Goal: Browse casually: Explore the website without a specific task or goal

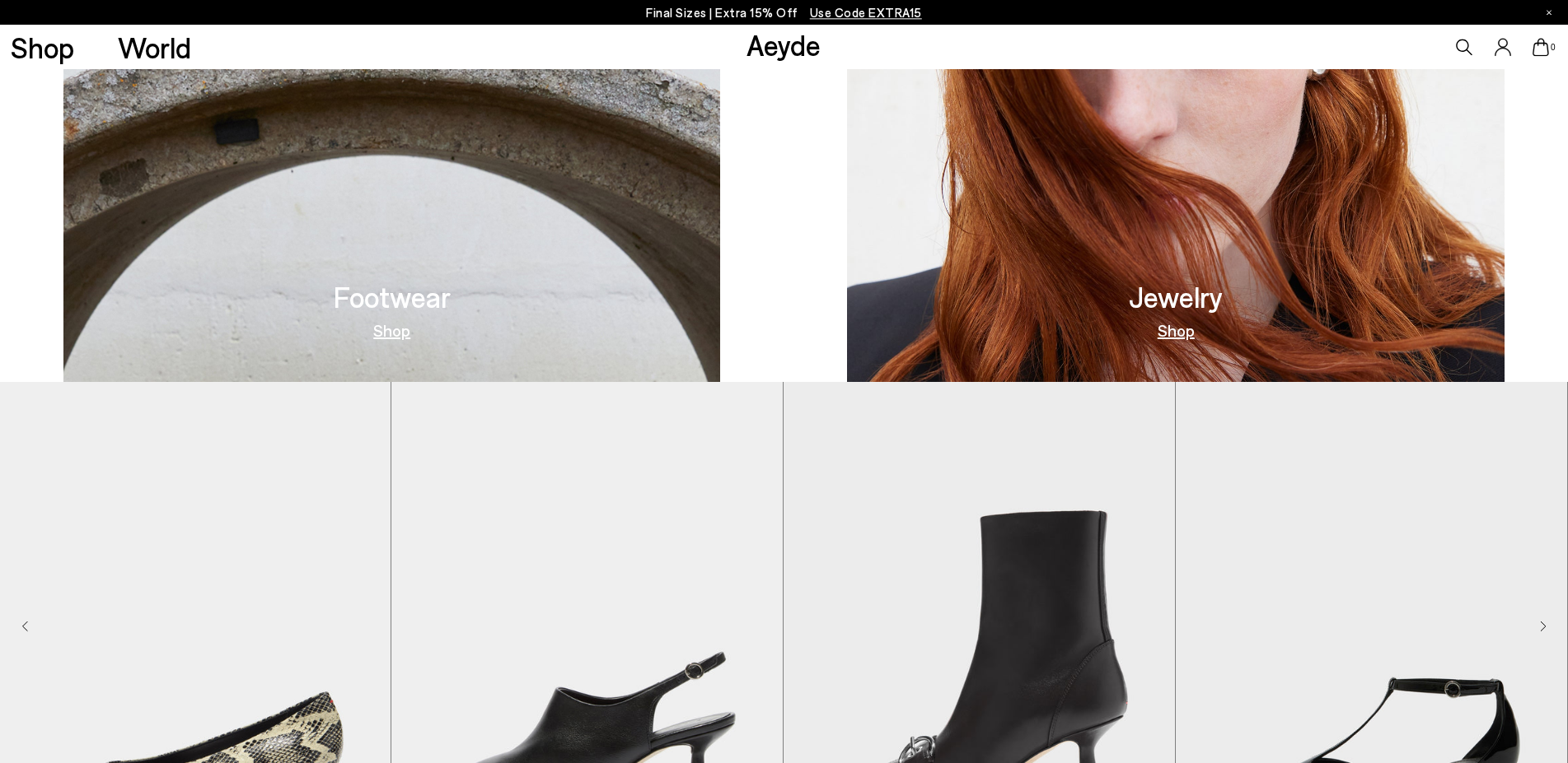
scroll to position [1174, 0]
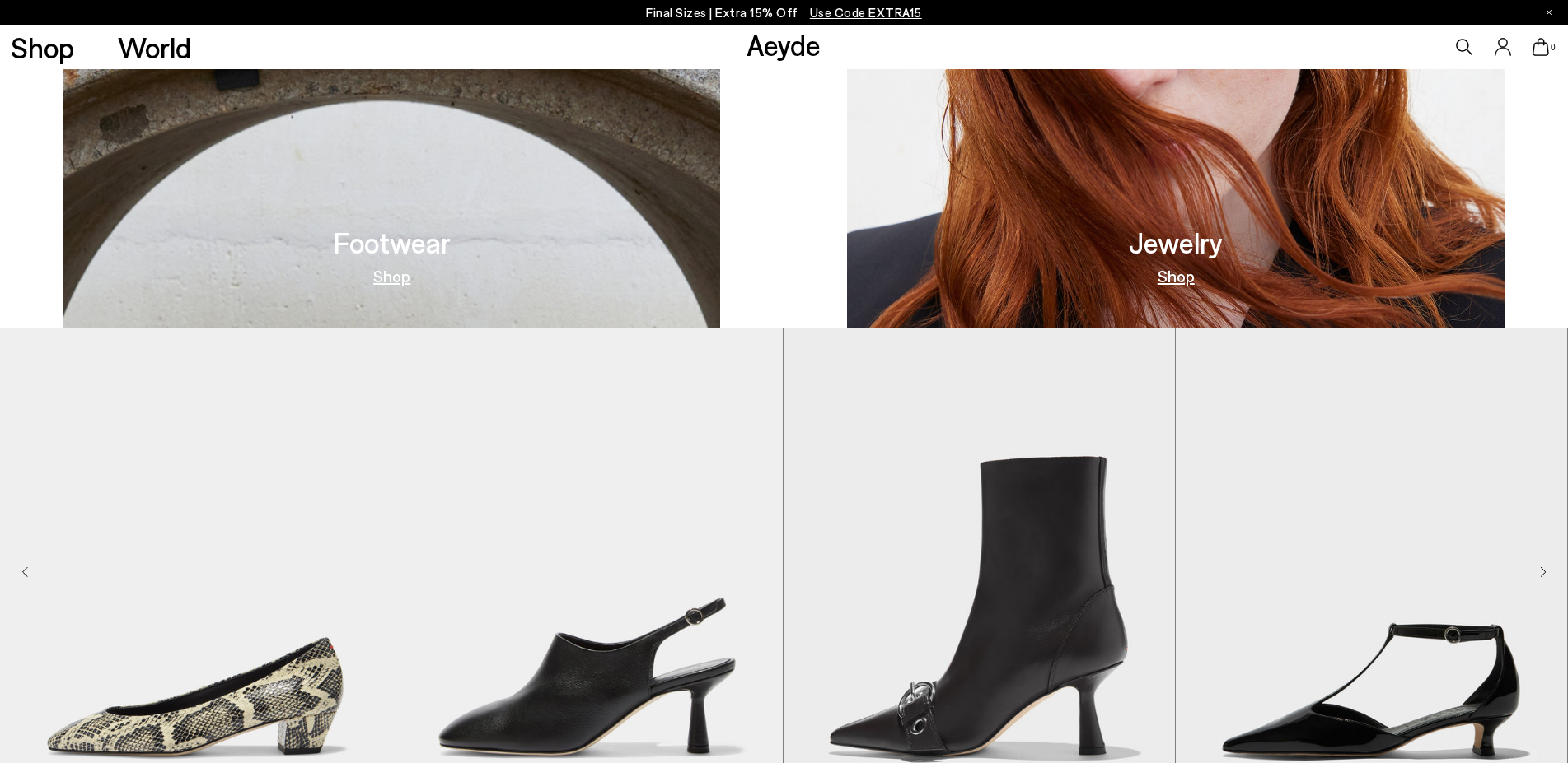
click at [1537, 575] on img "4 / 9" at bounding box center [1371, 573] width 392 height 492
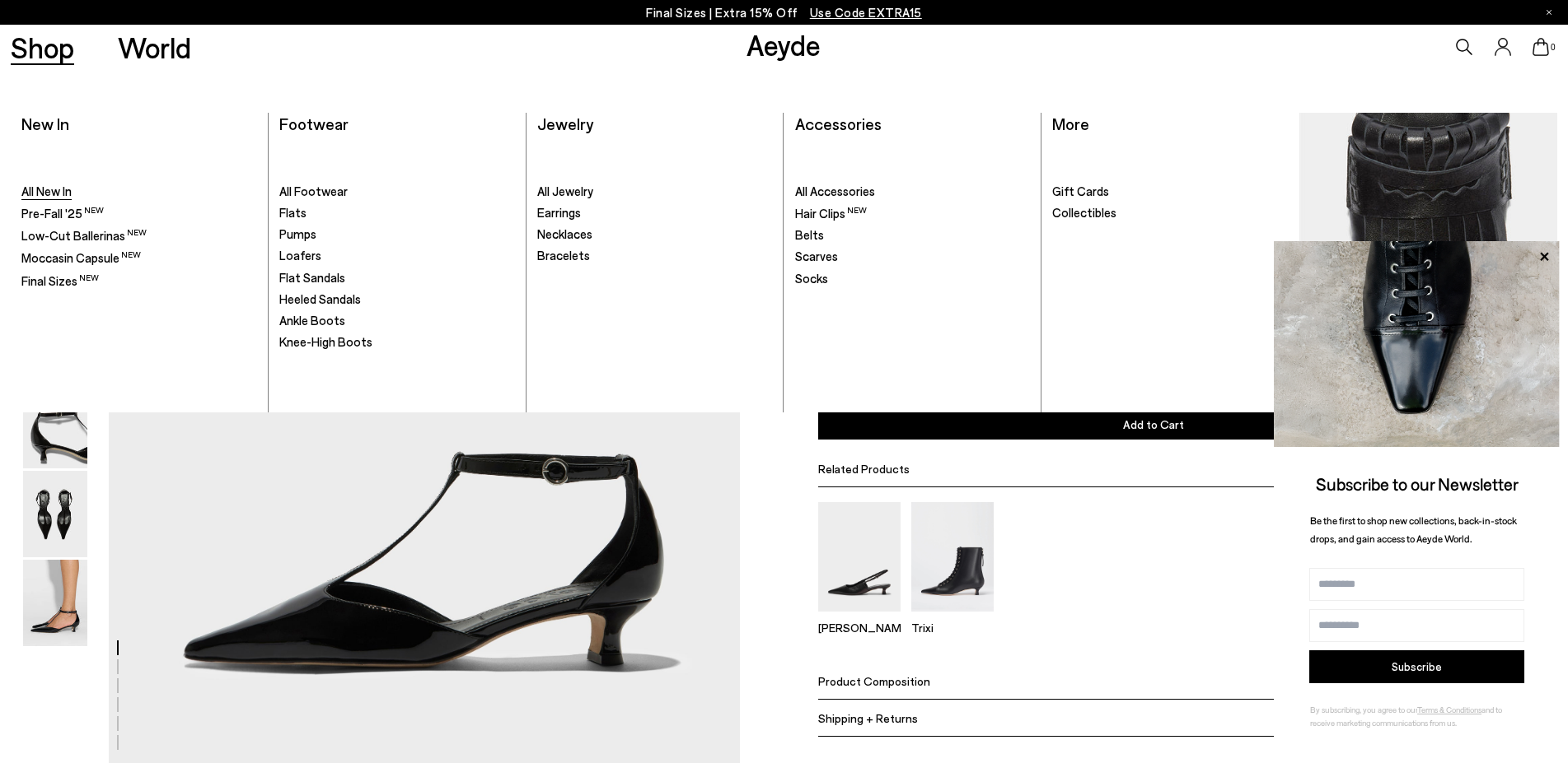
click at [54, 191] on span "All New In" at bounding box center [46, 191] width 50 height 15
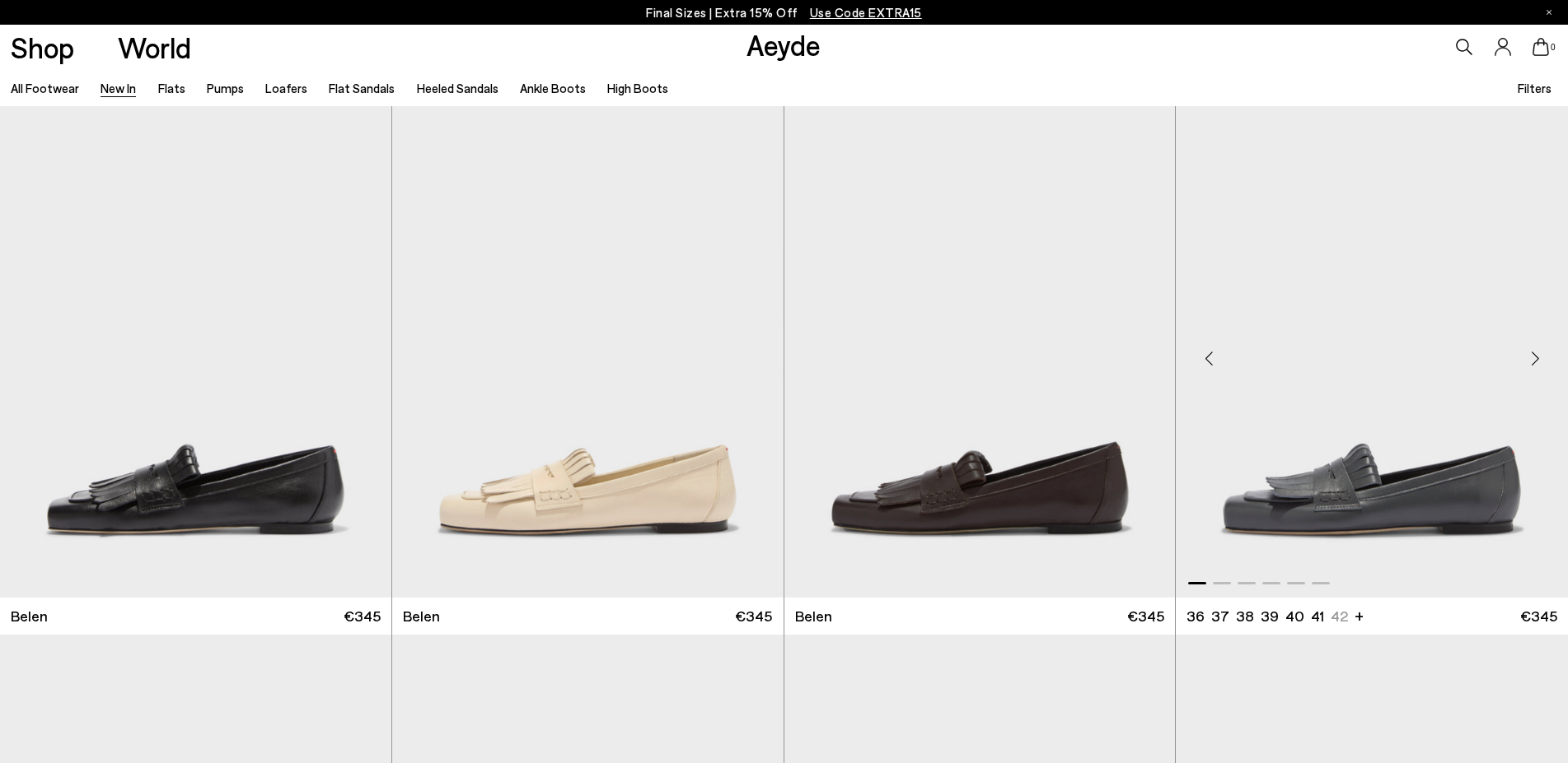
click at [1533, 353] on div "Next slide" at bounding box center [1535, 359] width 49 height 49
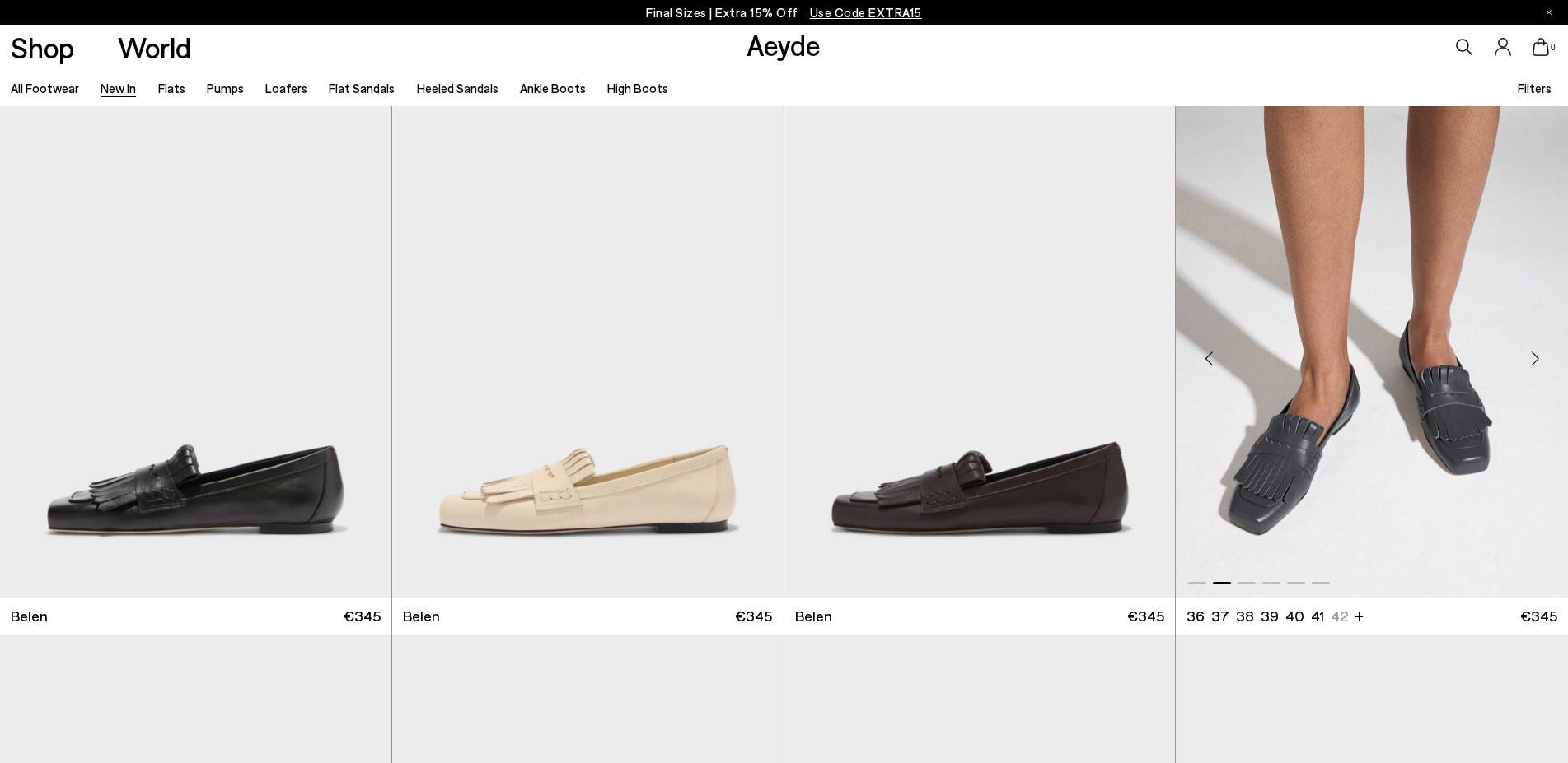
click at [1533, 353] on div "Next slide" at bounding box center [1535, 359] width 49 height 49
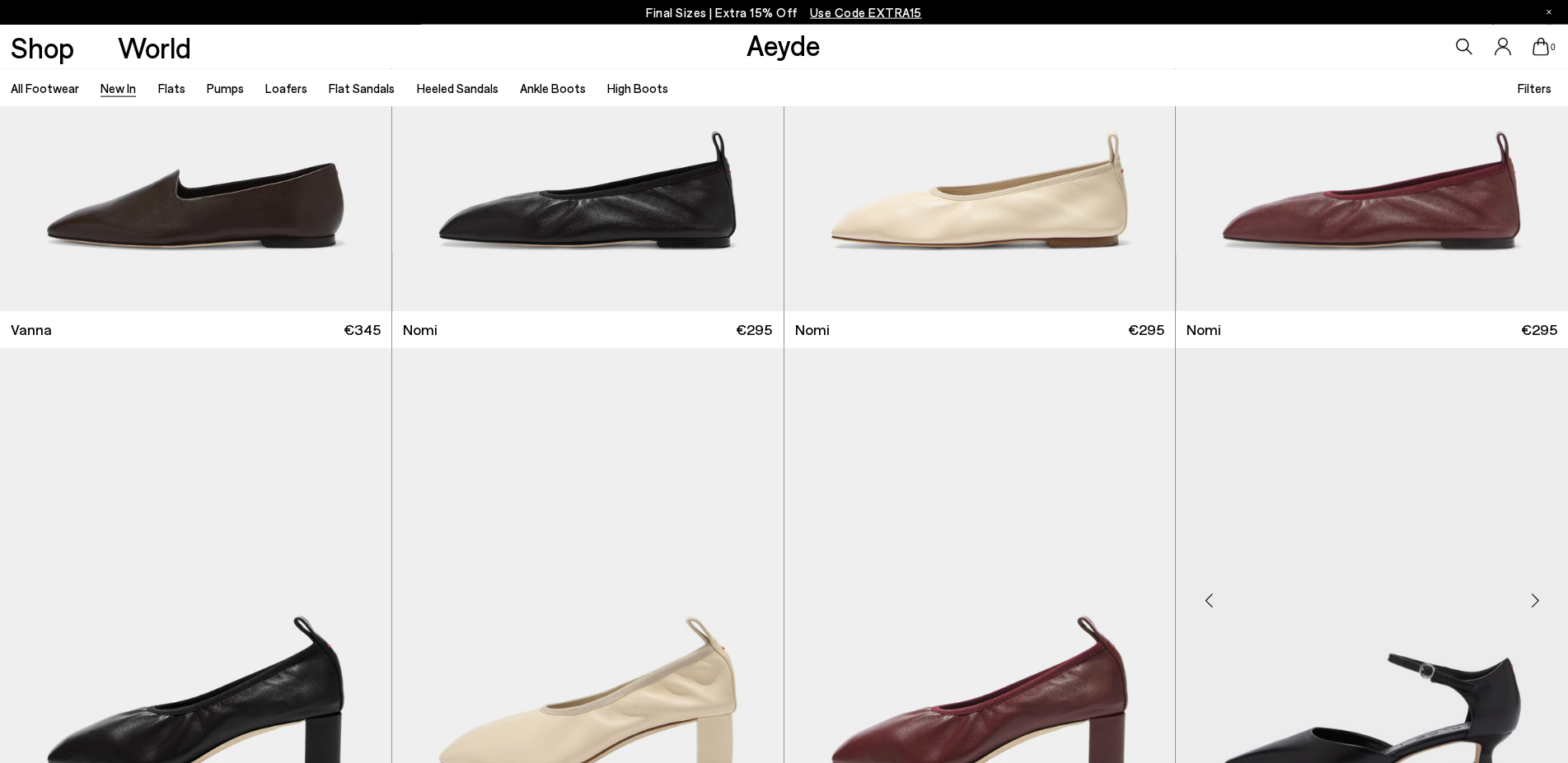
scroll to position [3444, 0]
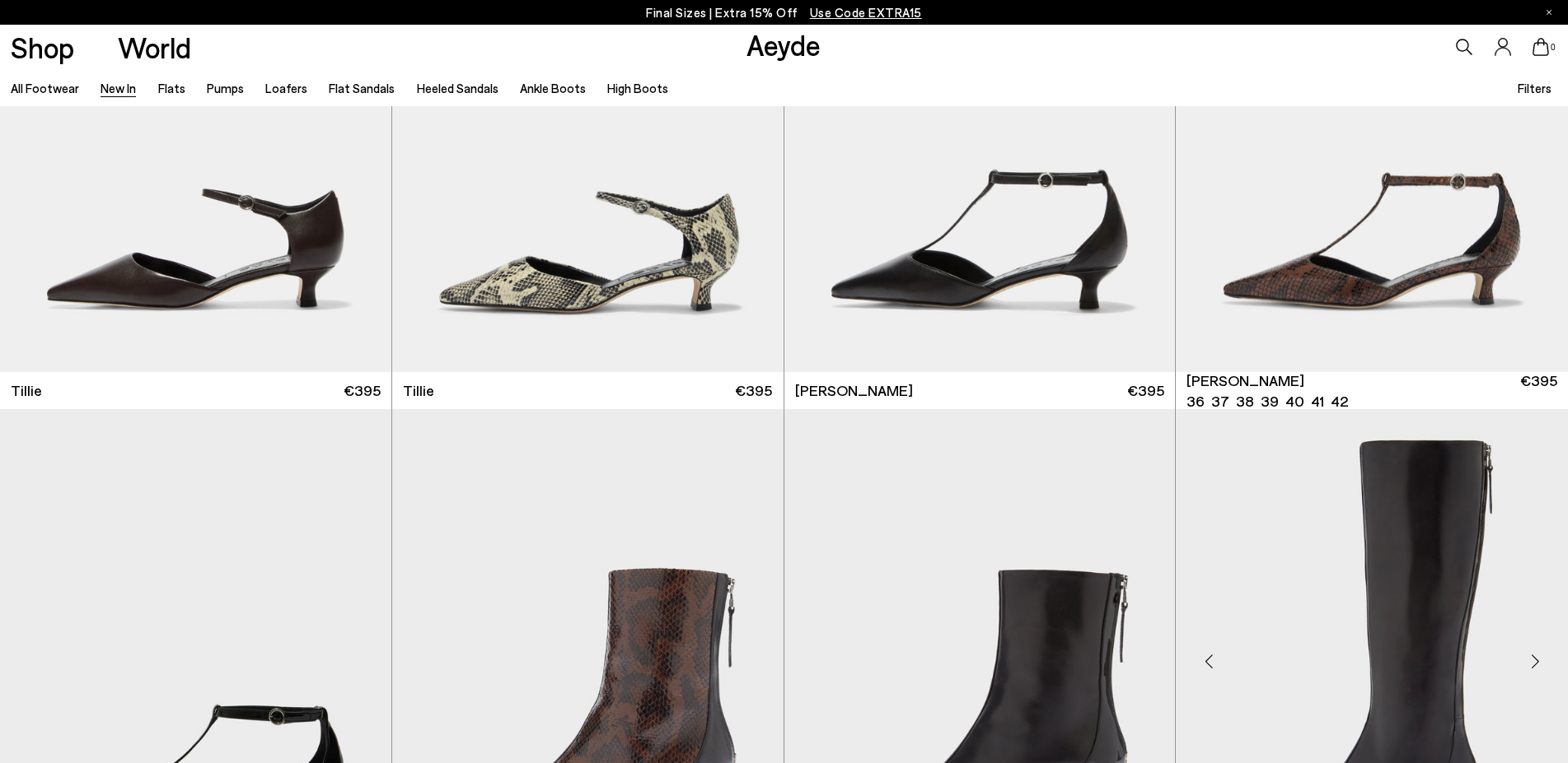
scroll to position [4788, 0]
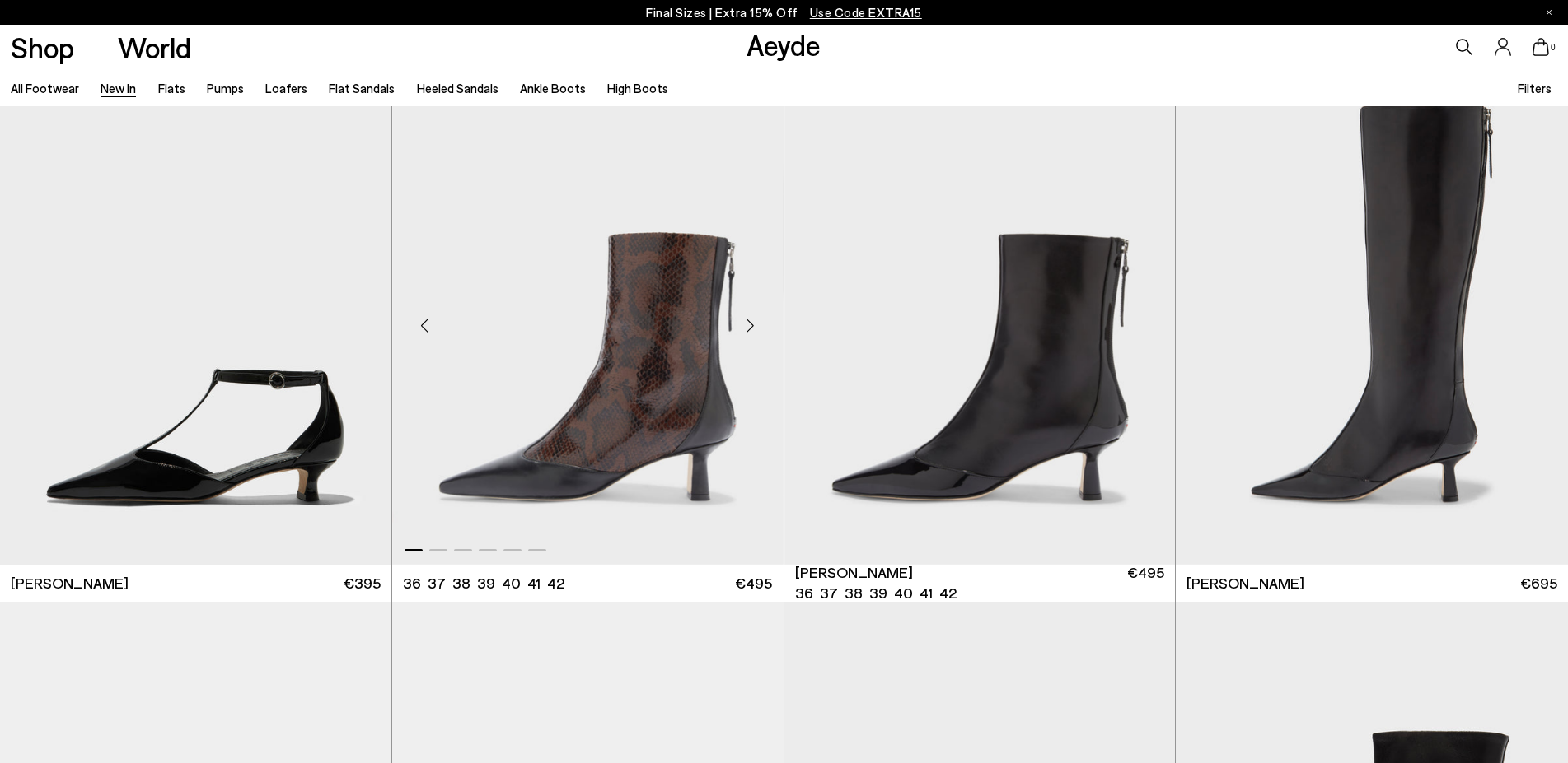
click at [750, 325] on div "Next slide" at bounding box center [751, 325] width 49 height 49
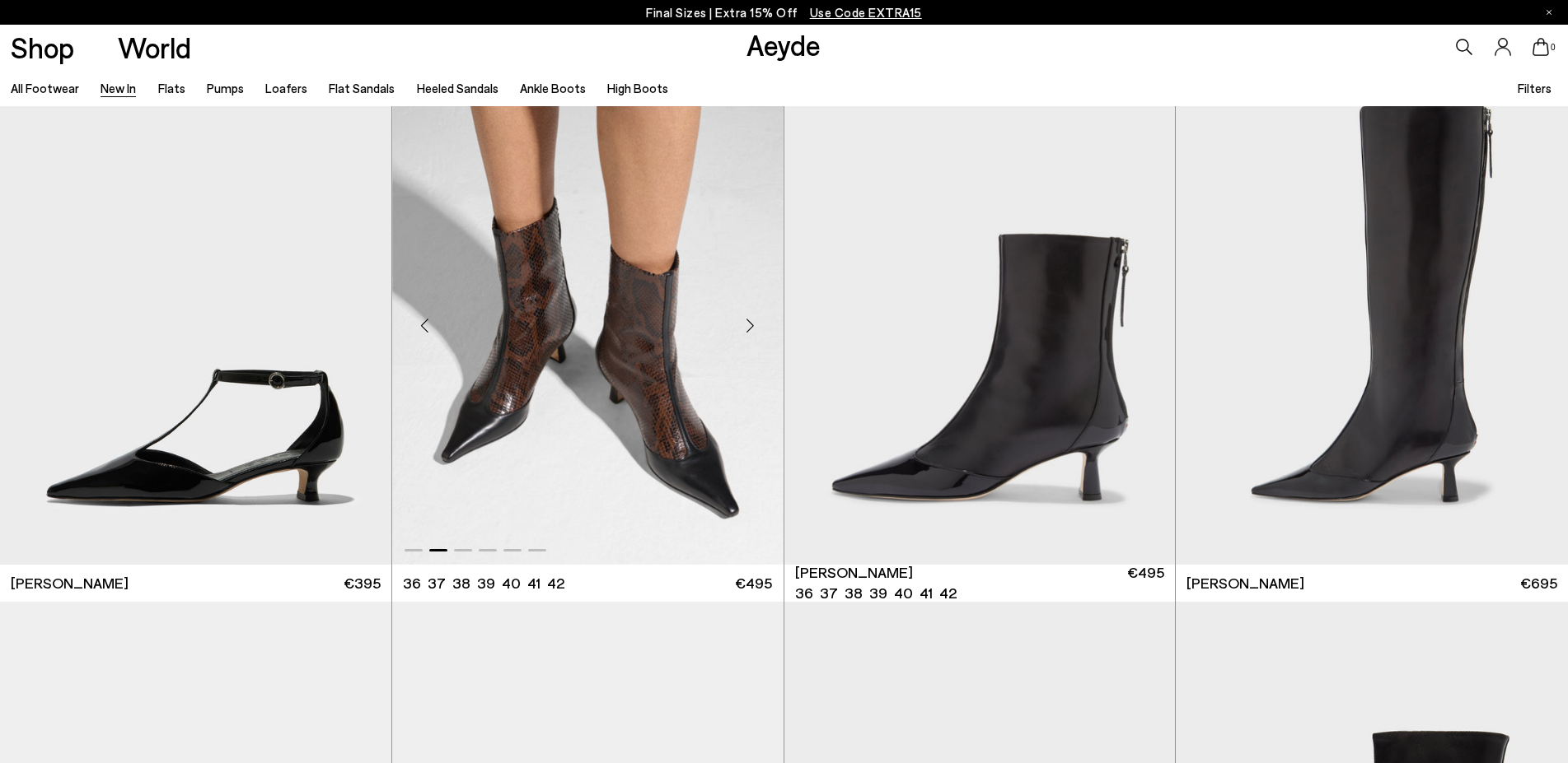
click at [751, 325] on div "Next slide" at bounding box center [751, 325] width 49 height 49
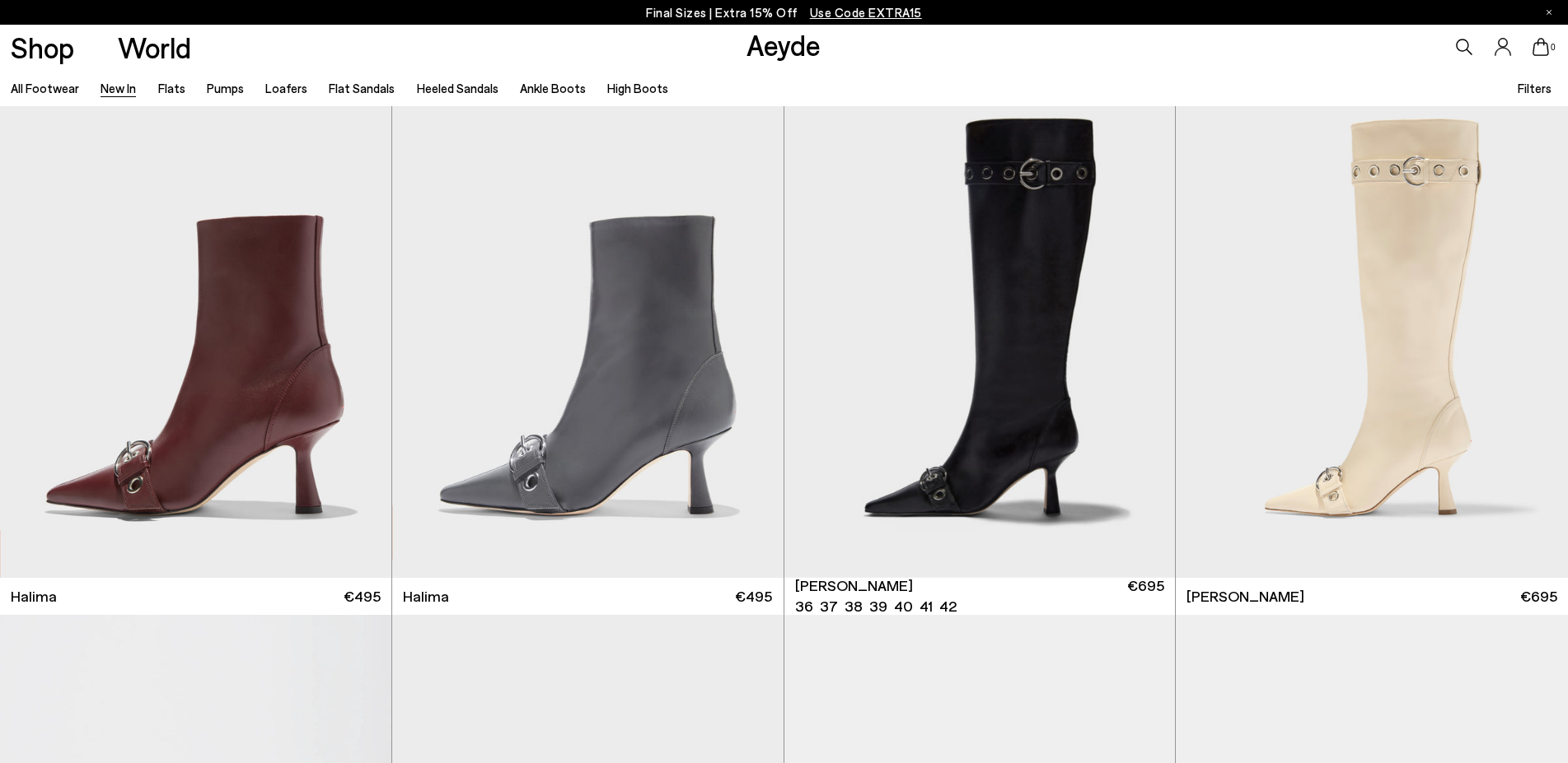
scroll to position [7308, 0]
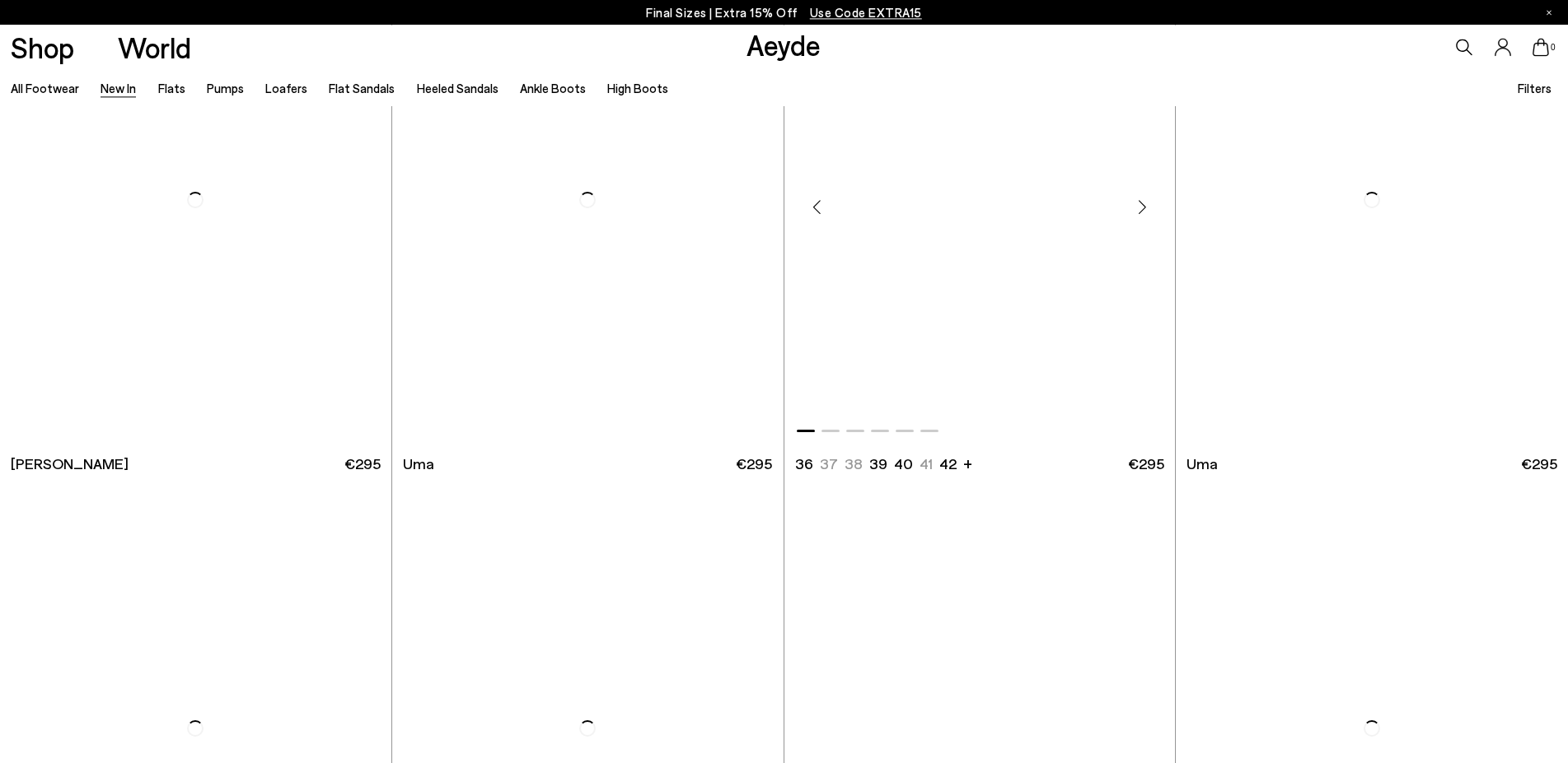
scroll to position [9659, 0]
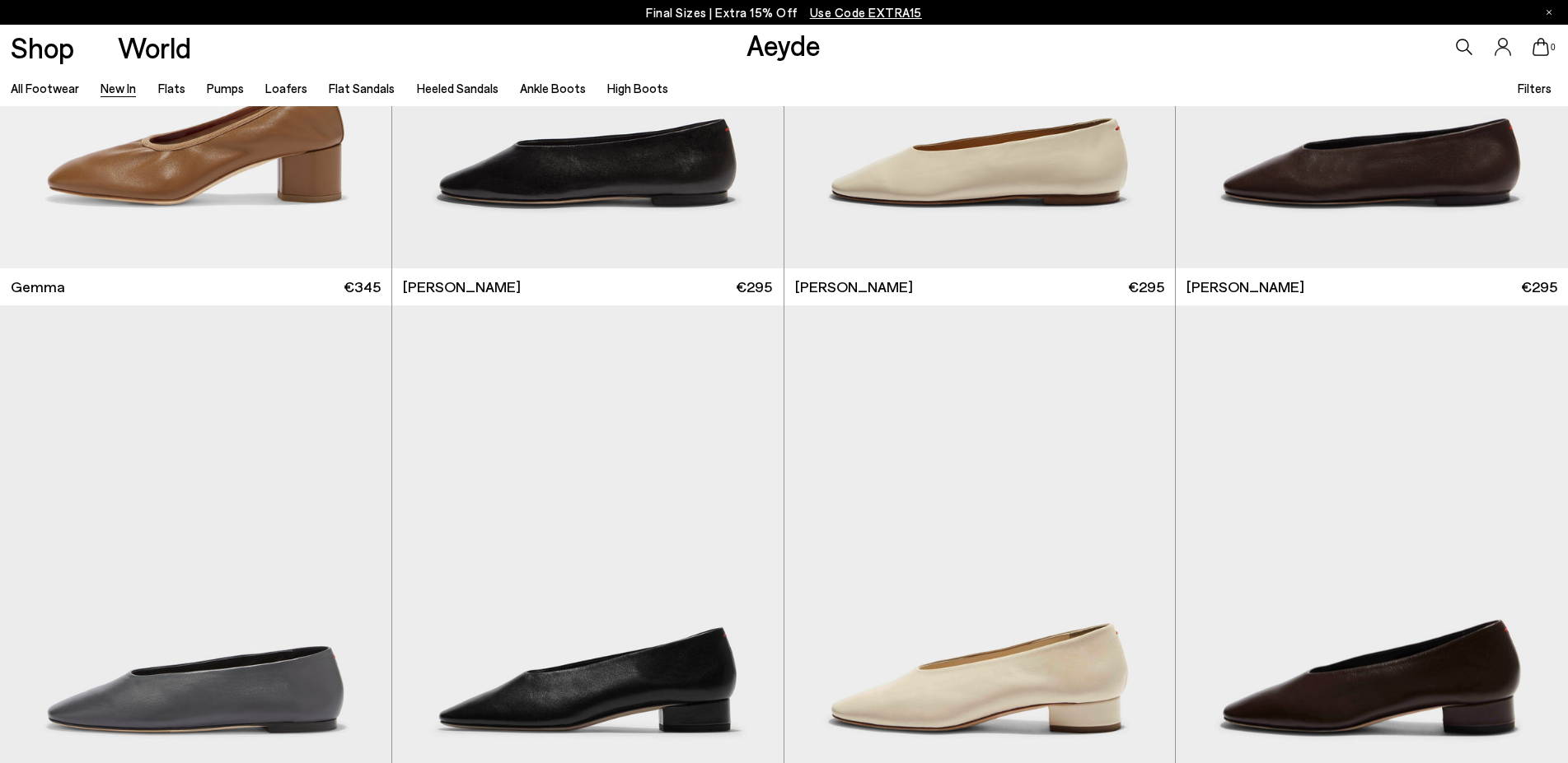
scroll to position [12643, 0]
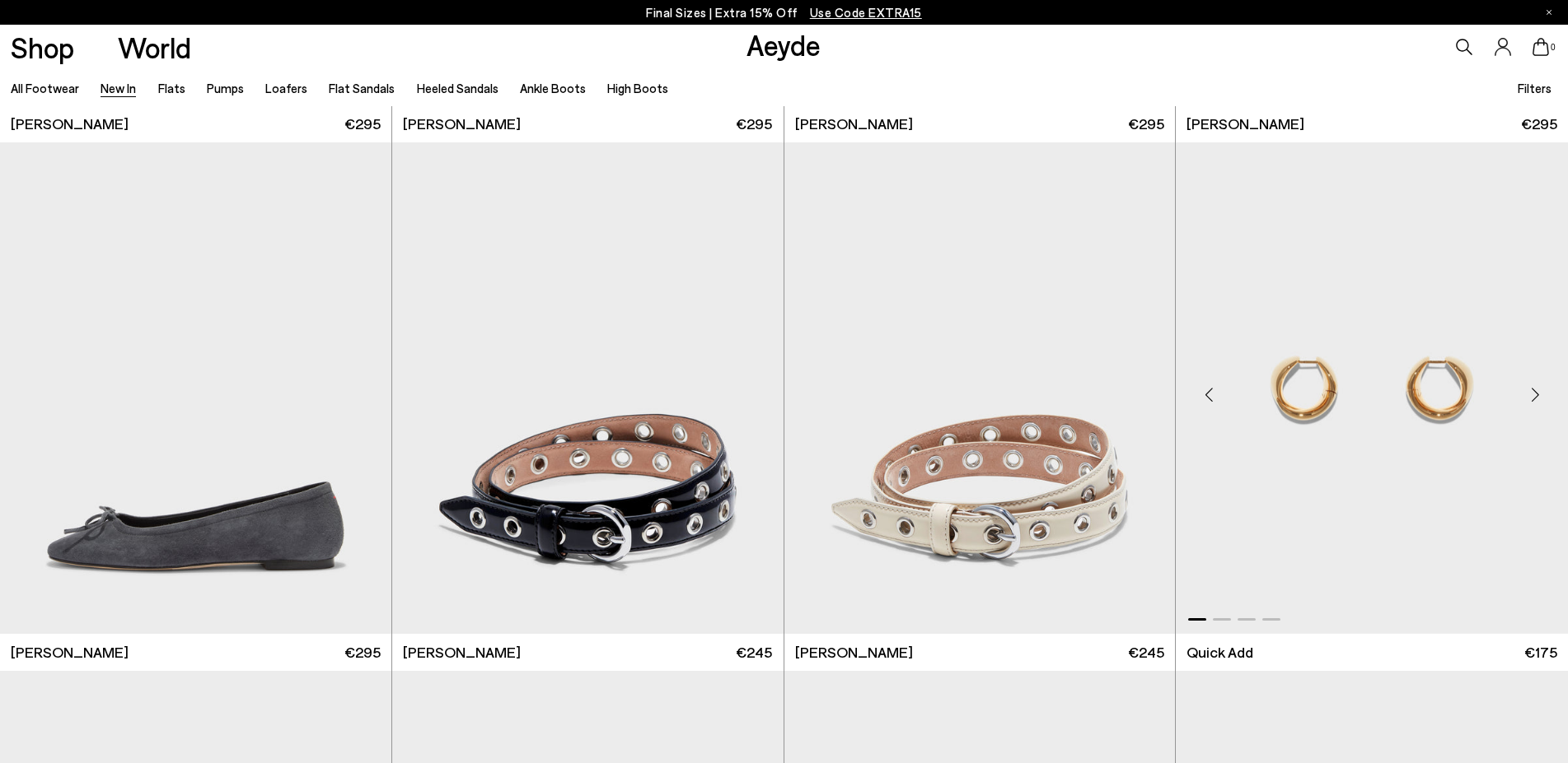
click at [1533, 394] on div "Next slide" at bounding box center [1535, 395] width 49 height 49
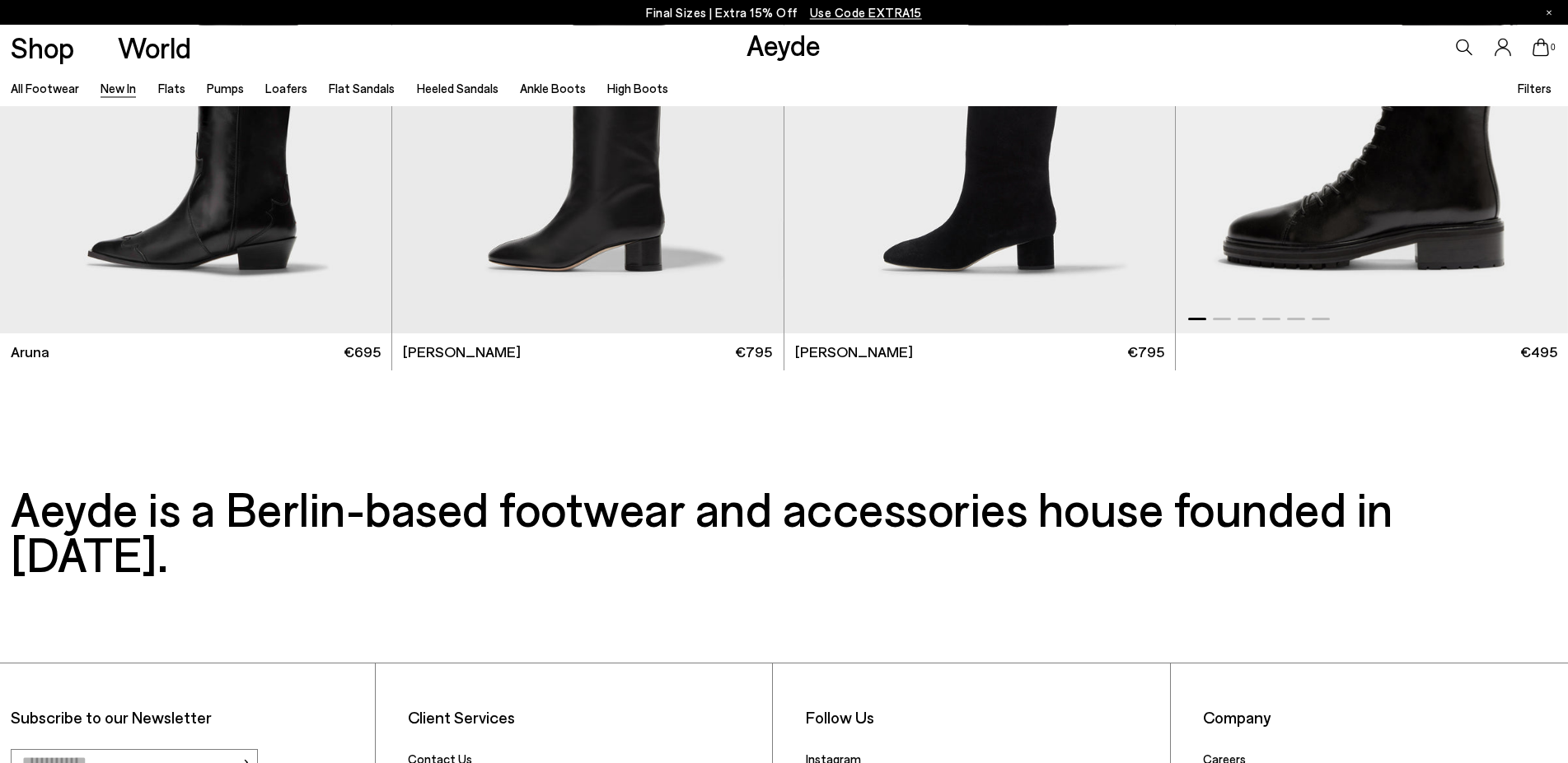
scroll to position [17422, 0]
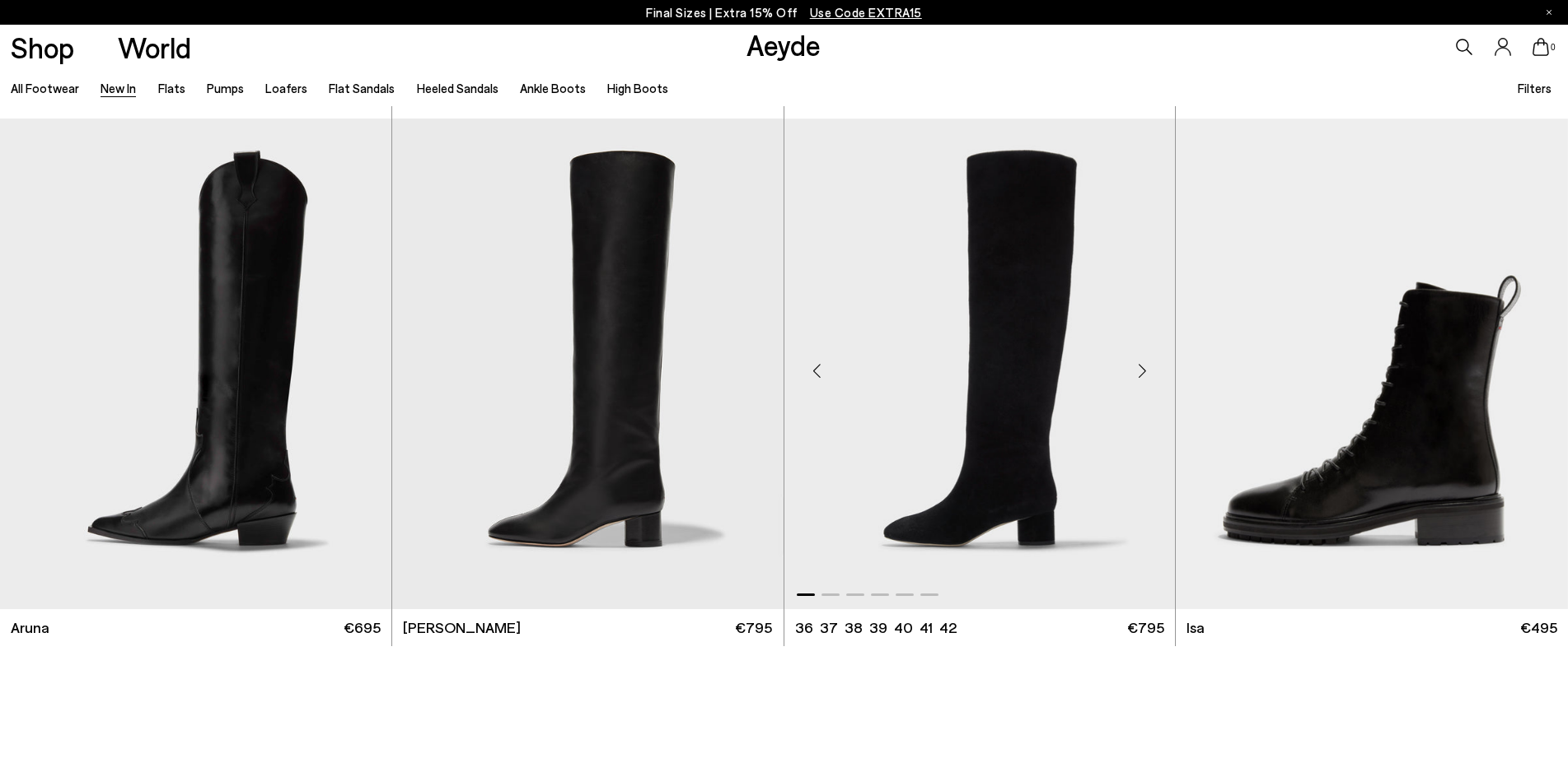
click at [1149, 365] on div "Next slide" at bounding box center [1142, 371] width 49 height 49
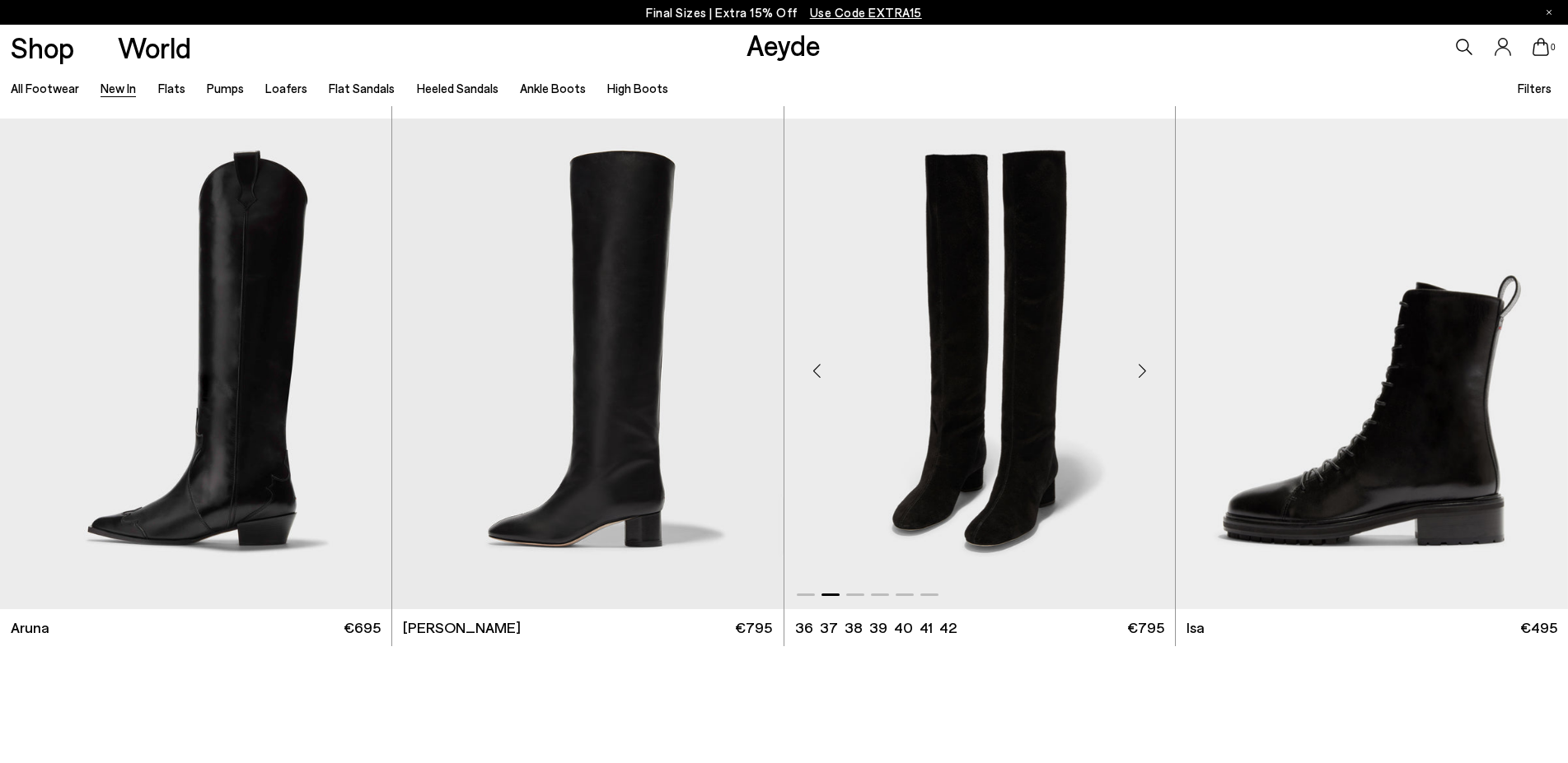
click at [1149, 365] on div "Next slide" at bounding box center [1142, 371] width 49 height 49
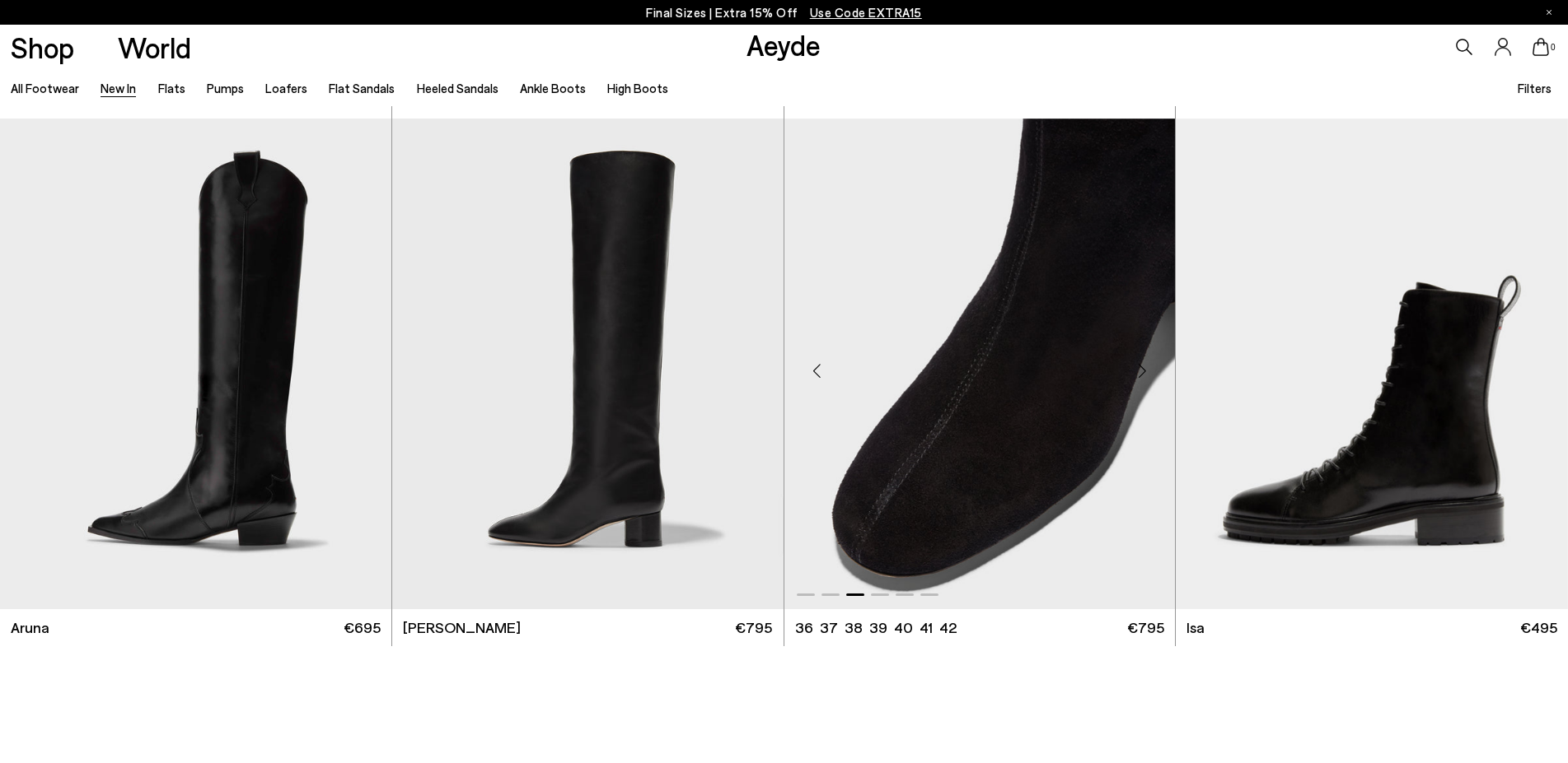
click at [1149, 365] on div "Next slide" at bounding box center [1142, 371] width 49 height 49
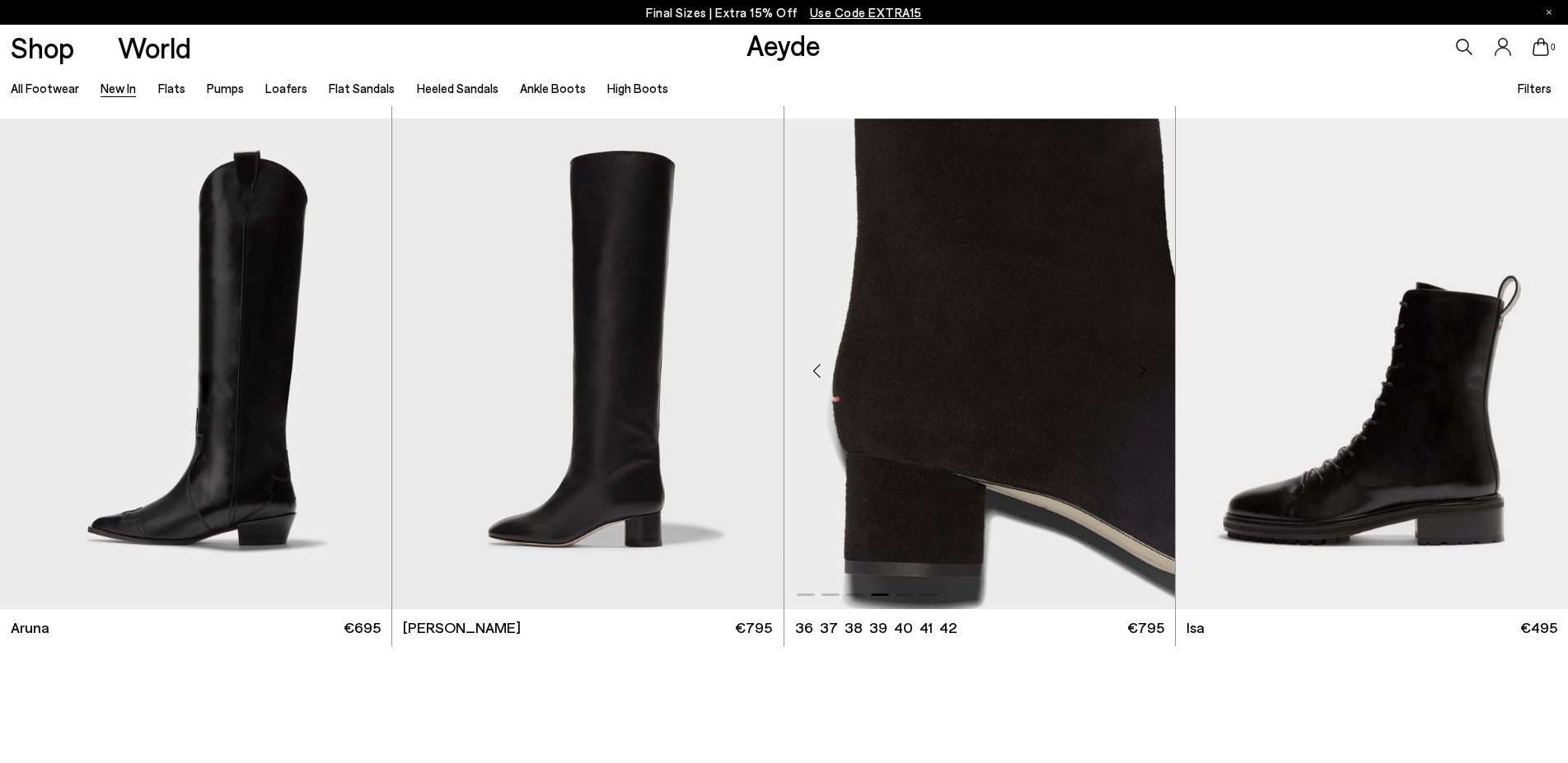
click at [1151, 365] on div "Next slide" at bounding box center [1142, 371] width 49 height 49
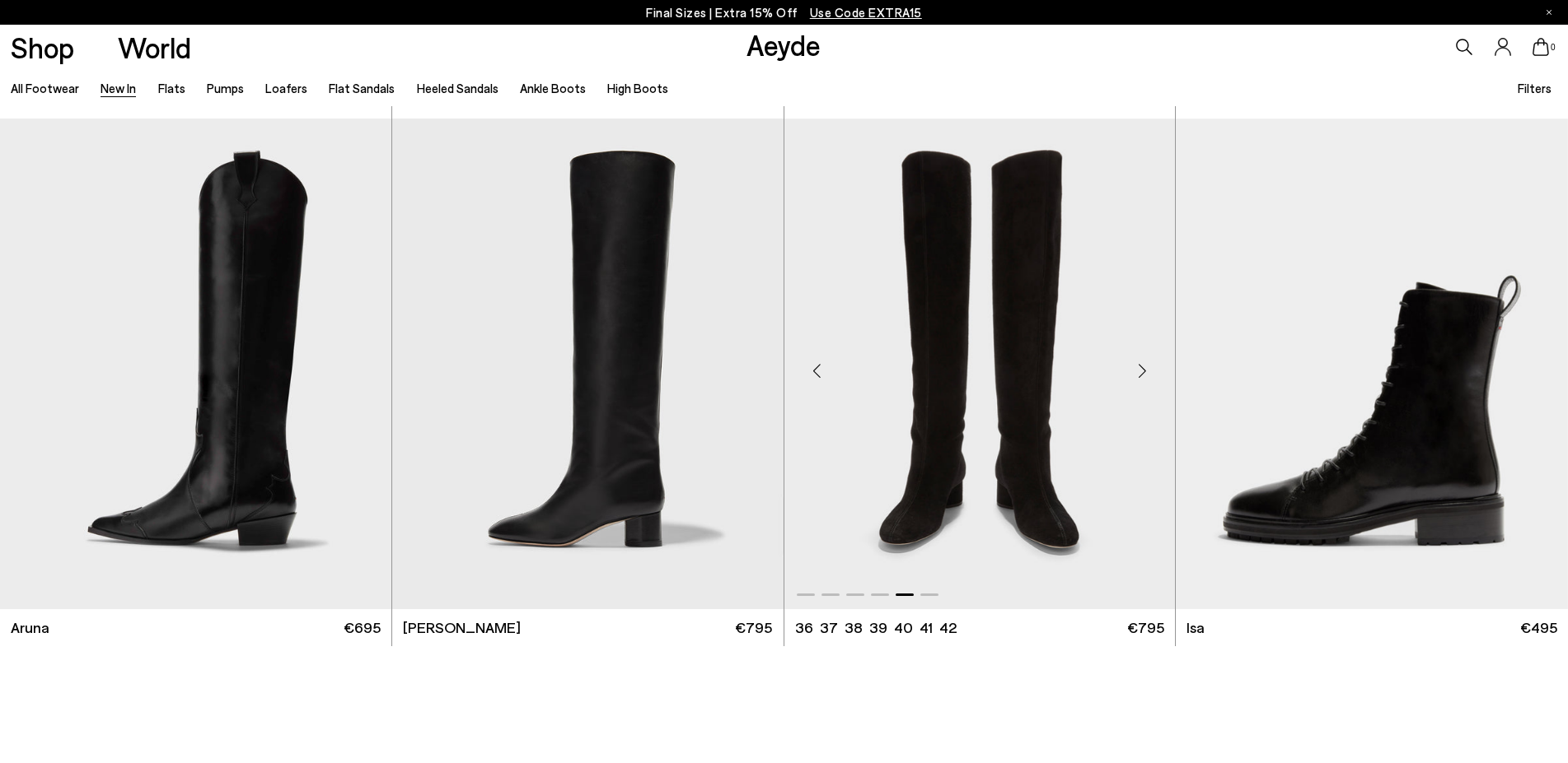
click at [1151, 365] on div "Next slide" at bounding box center [1142, 371] width 49 height 49
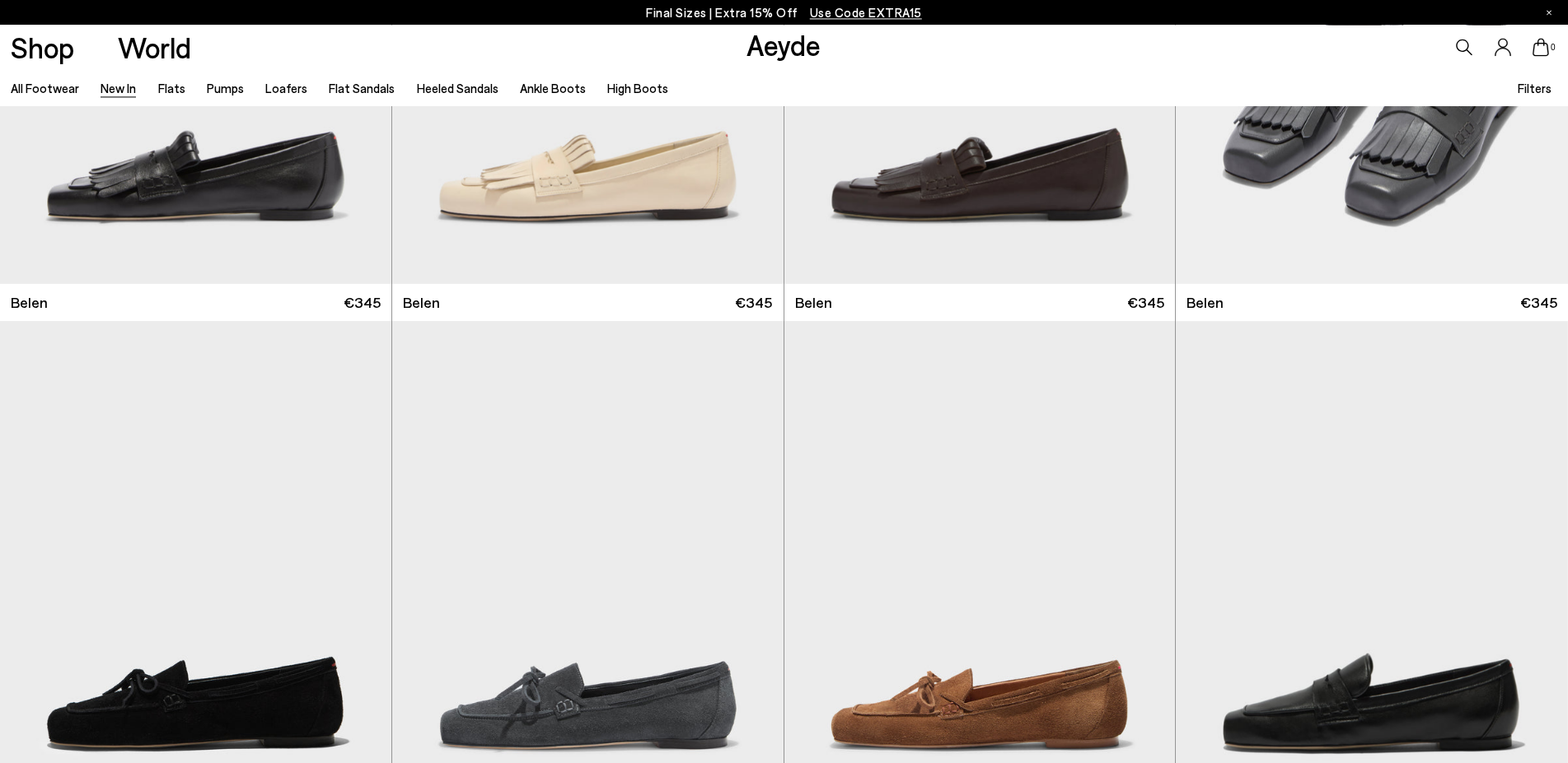
scroll to position [0, 0]
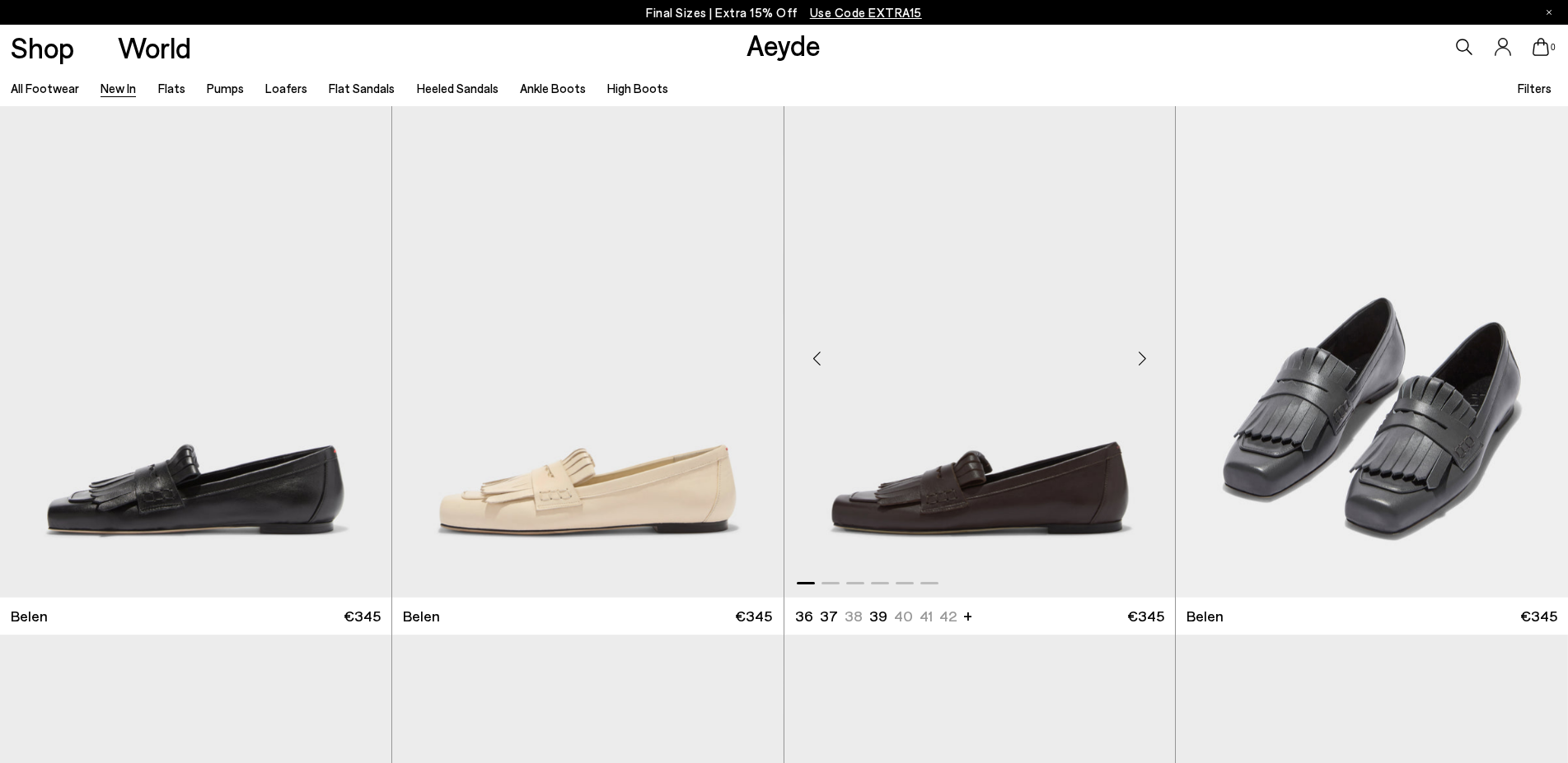
click at [1141, 357] on div "Next slide" at bounding box center [1142, 359] width 49 height 49
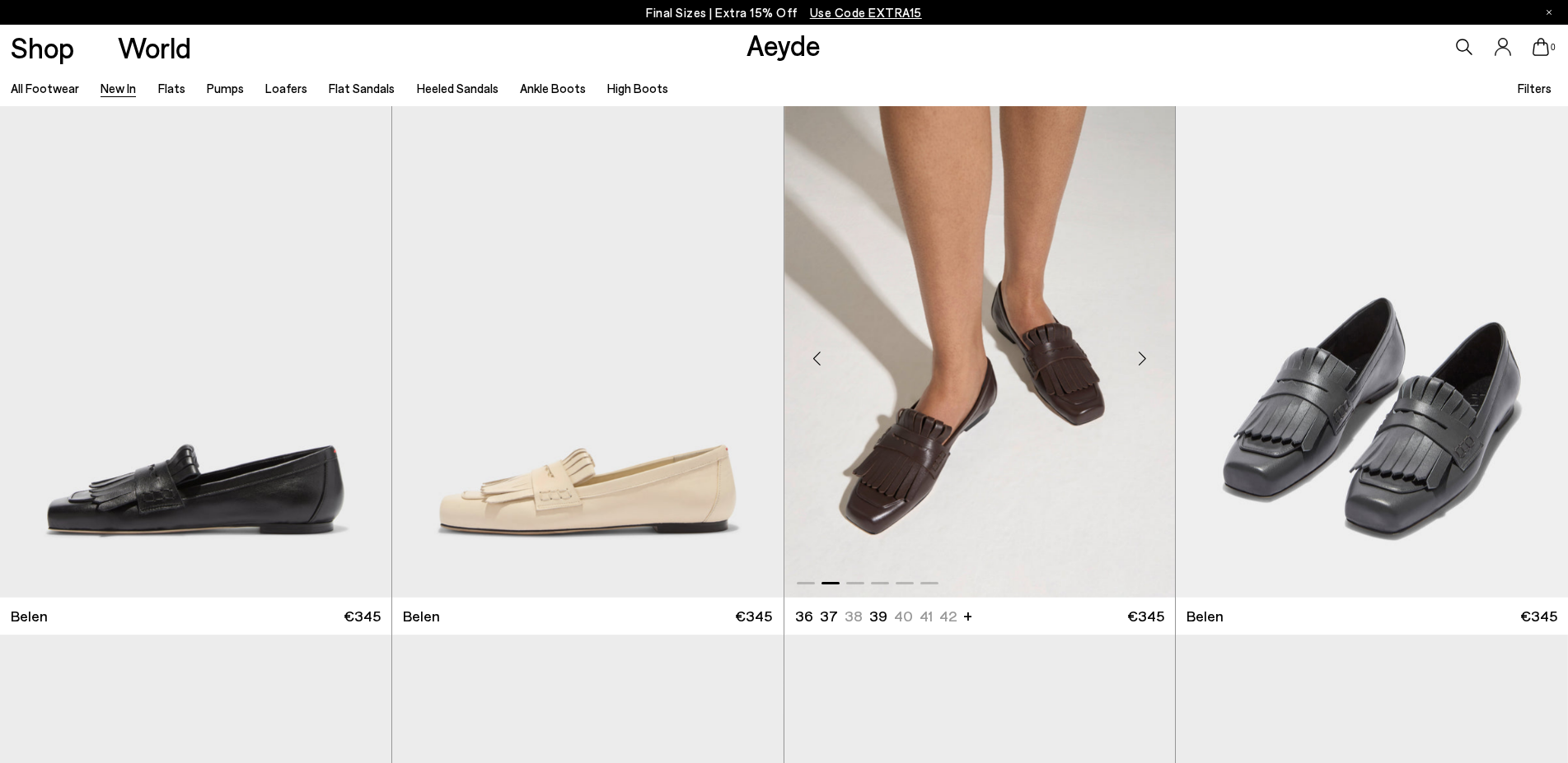
click at [1141, 357] on div "Next slide" at bounding box center [1142, 359] width 49 height 49
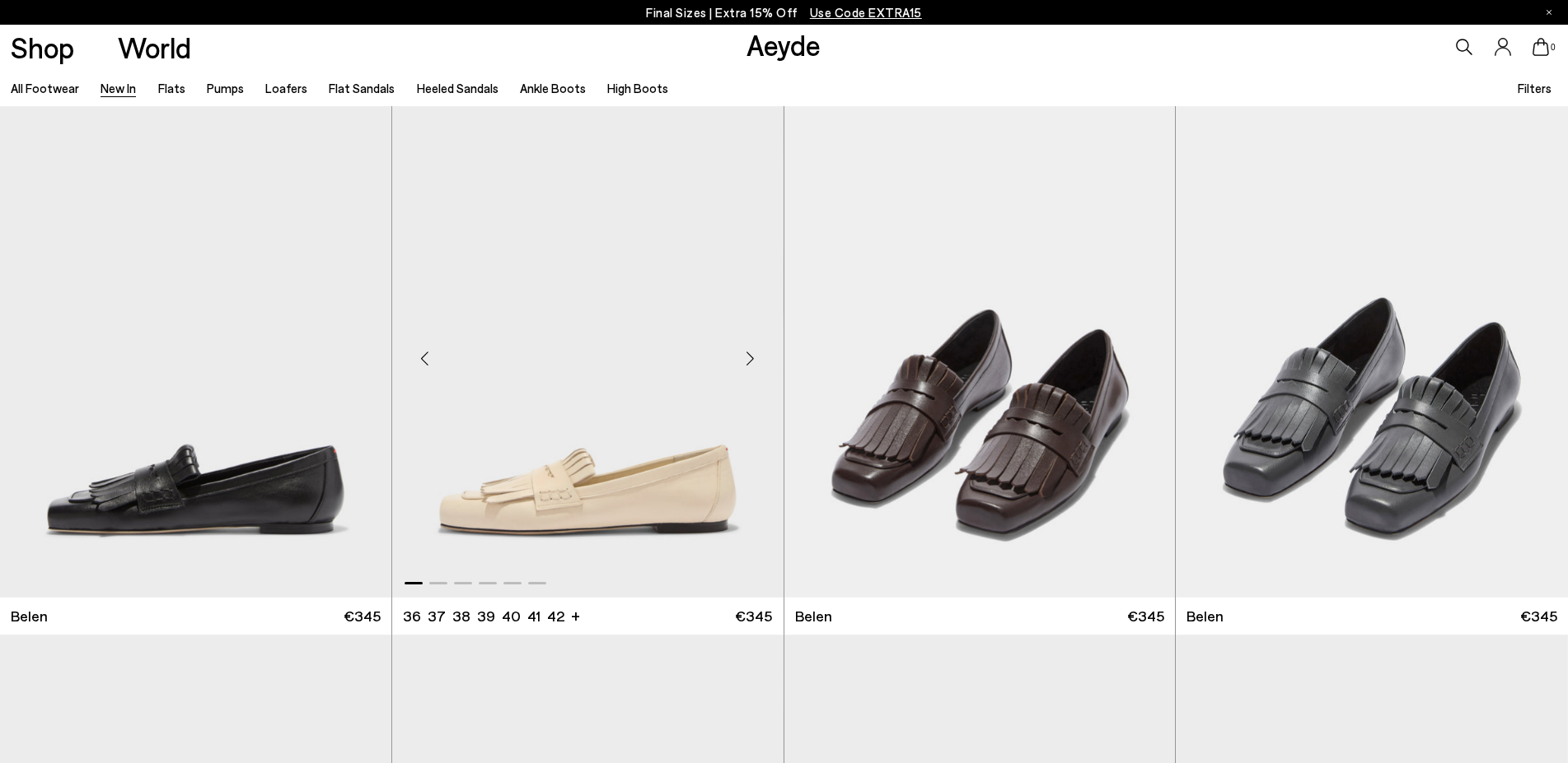
click at [756, 359] on div "Next slide" at bounding box center [751, 359] width 49 height 49
